Goal: Information Seeking & Learning: Learn about a topic

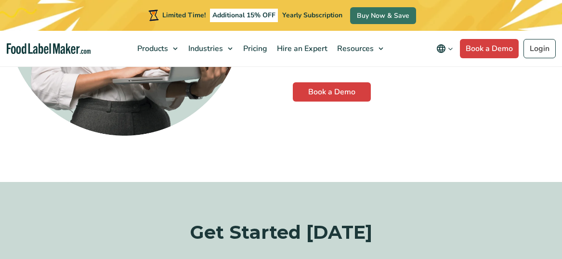
scroll to position [2694, 0]
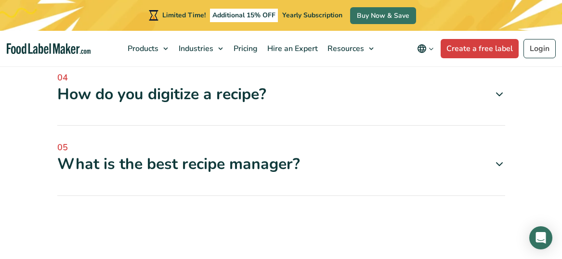
scroll to position [3186, 0]
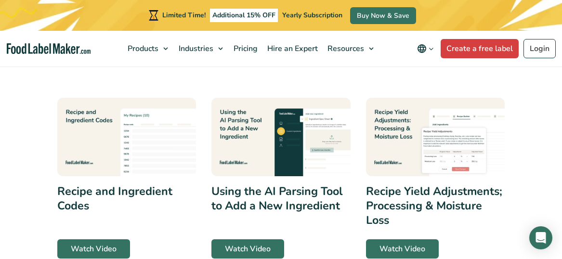
scroll to position [363, 0]
